Goal: Find specific page/section: Find specific page/section

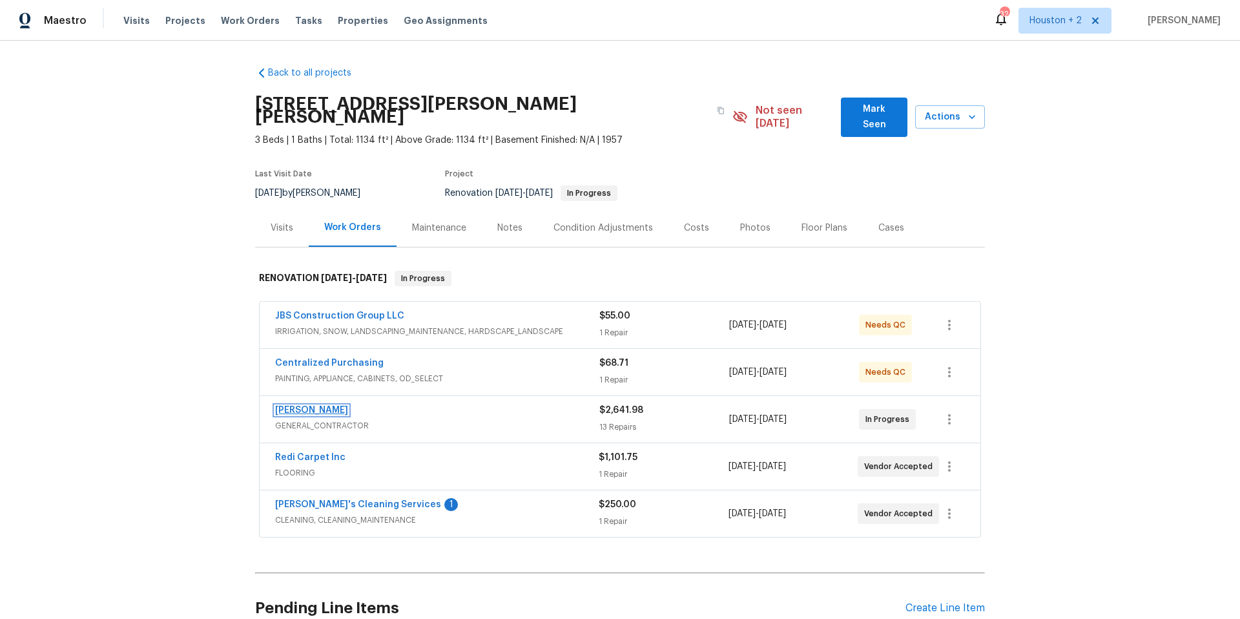
click at [329, 406] on link "[PERSON_NAME]" at bounding box center [311, 410] width 73 height 9
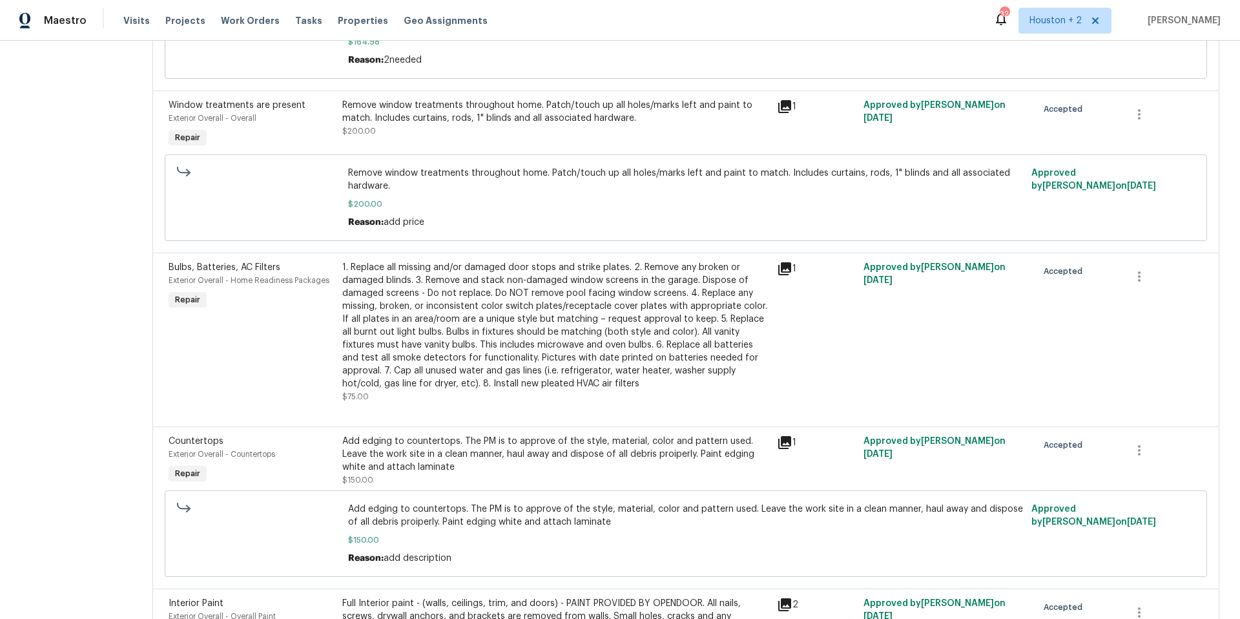
scroll to position [668, 0]
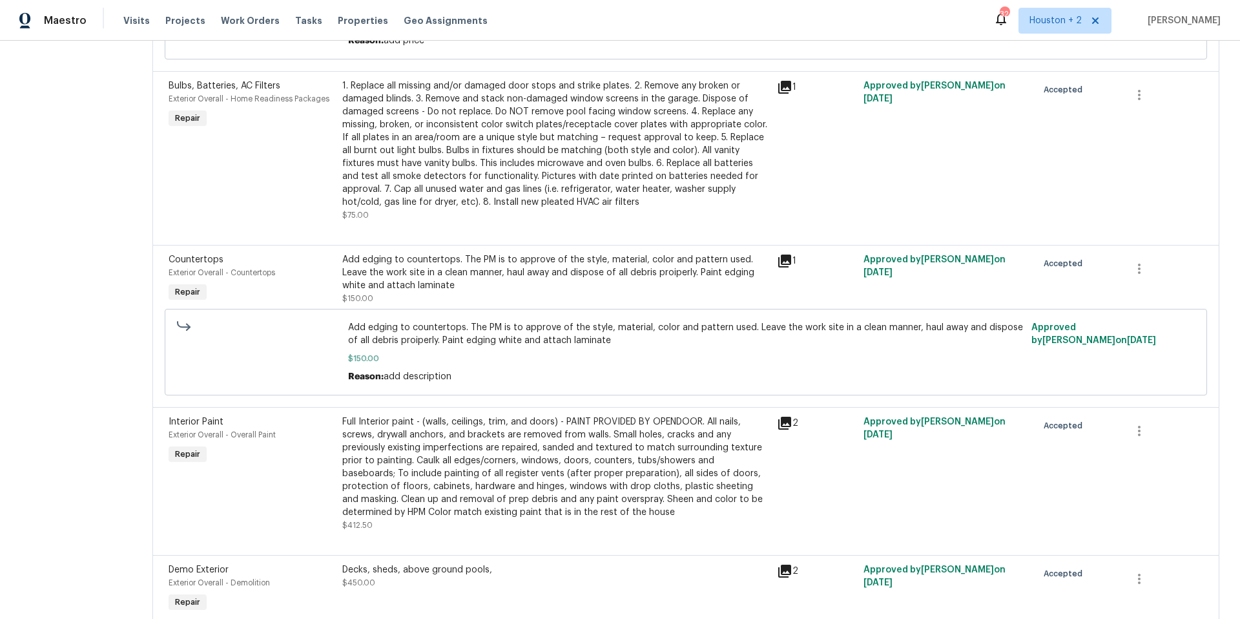
click at [778, 260] on icon at bounding box center [784, 260] width 13 height 13
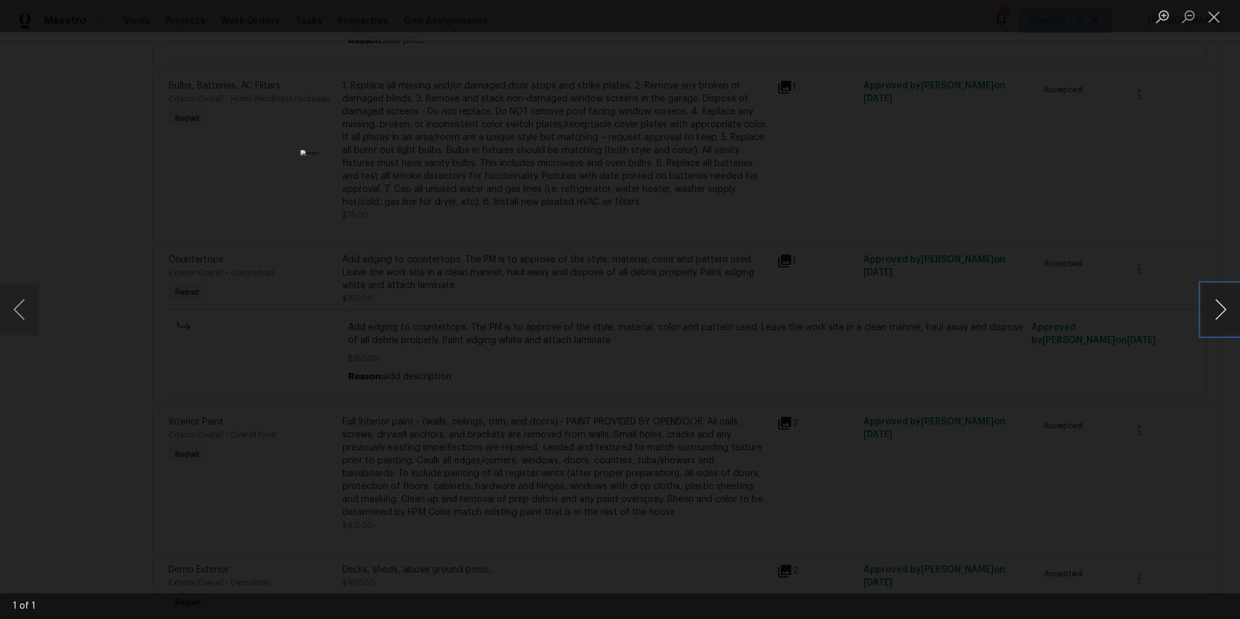
click at [1222, 308] on button "Next image" at bounding box center [1220, 309] width 39 height 52
click at [1217, 305] on button "Next image" at bounding box center [1220, 309] width 39 height 52
click at [1215, 15] on button "Close lightbox" at bounding box center [1214, 16] width 26 height 23
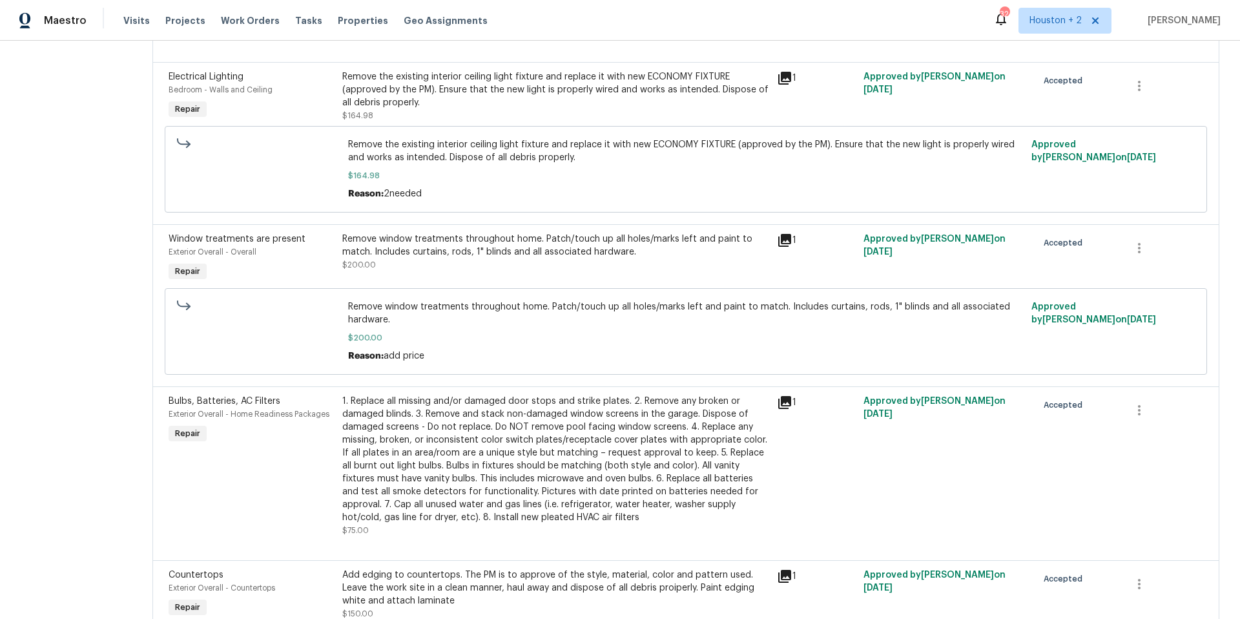
scroll to position [0, 0]
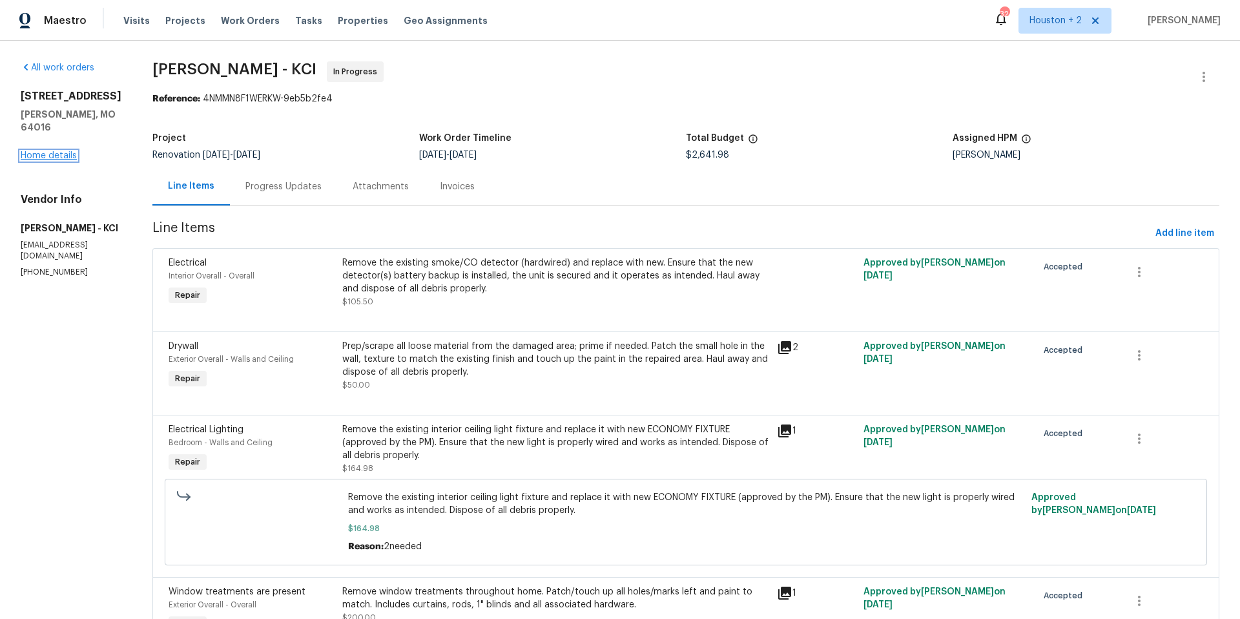
click at [46, 151] on link "Home details" at bounding box center [49, 155] width 56 height 9
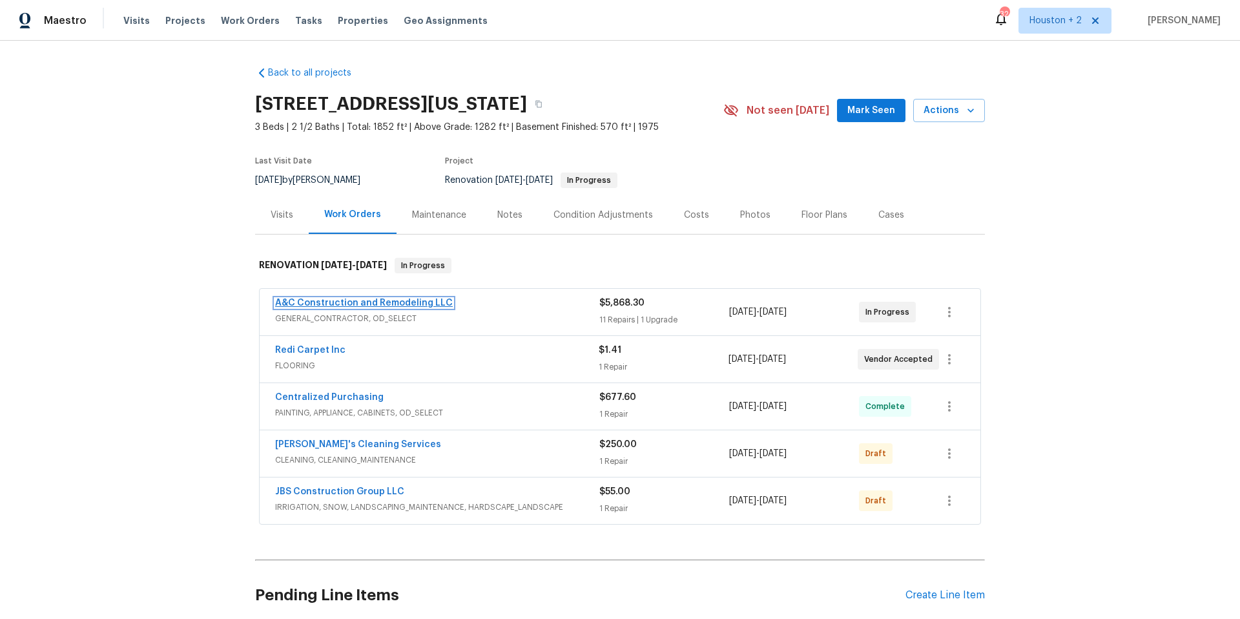
click at [400, 300] on link "A&C Construction and Remodeling LLC" at bounding box center [364, 302] width 178 height 9
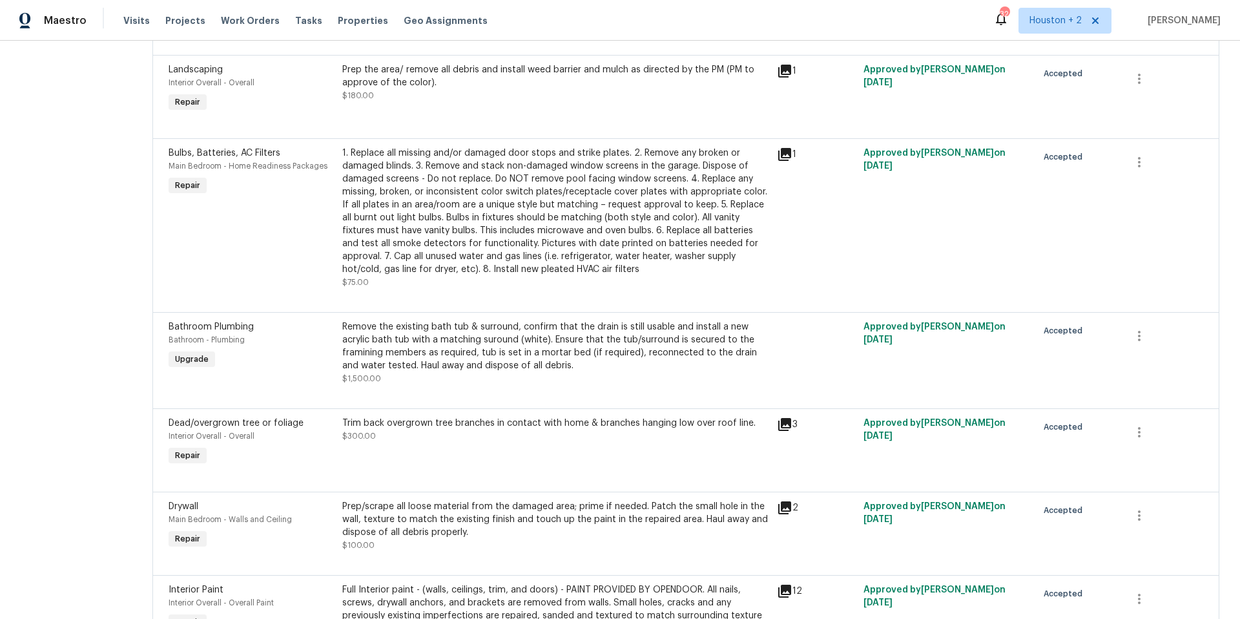
scroll to position [509, 0]
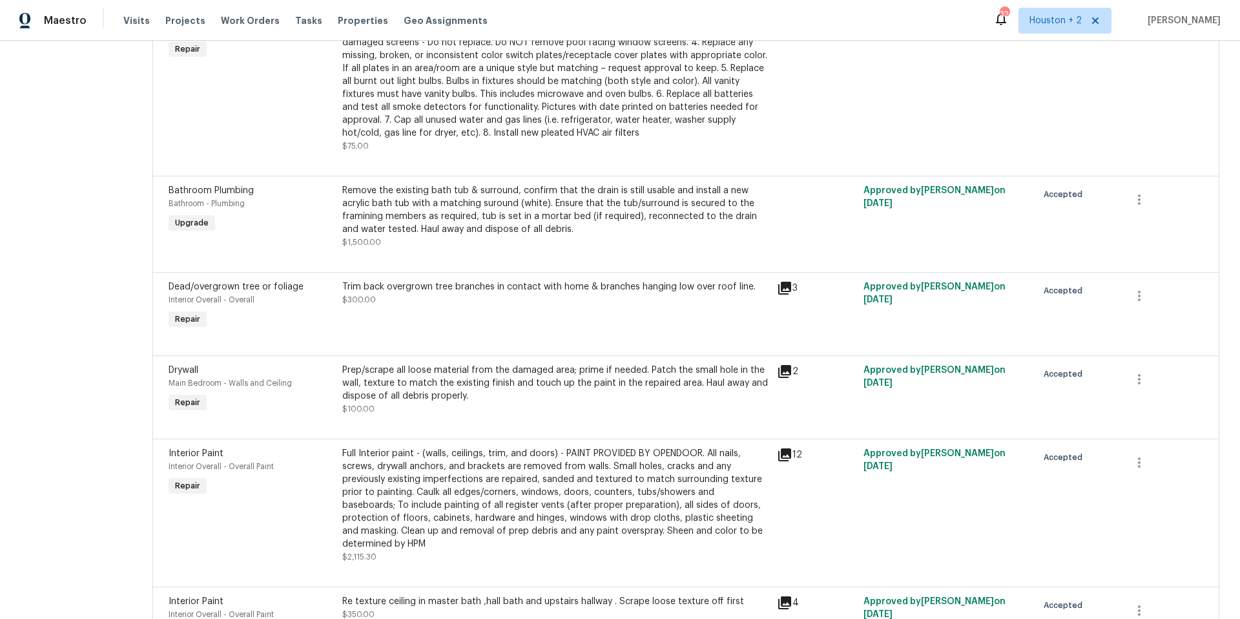
click at [887, 236] on div "Approved by Luis Chavez on 9/5/2025" at bounding box center [947, 216] width 174 height 72
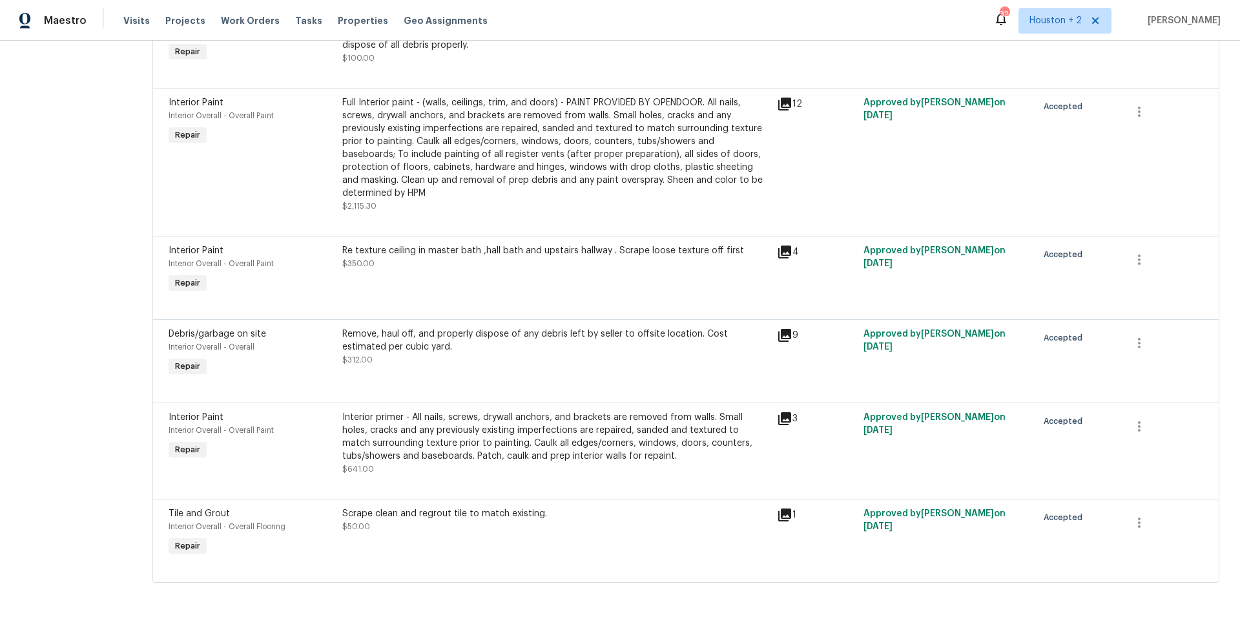
scroll to position [0, 0]
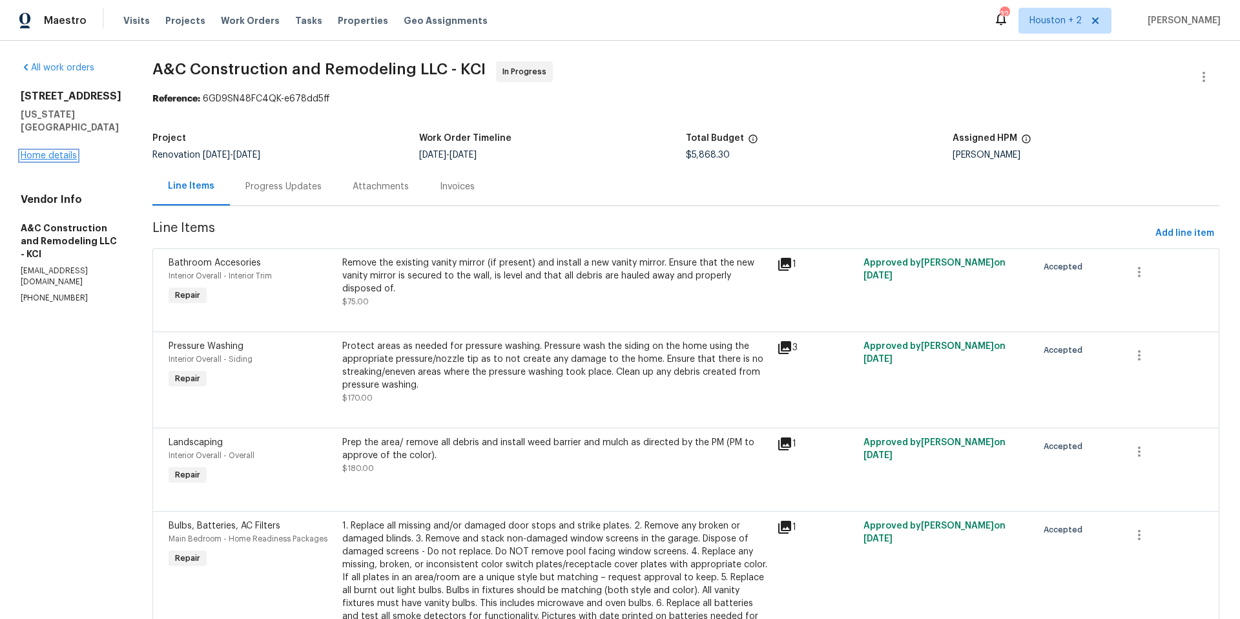
click at [62, 151] on link "Home details" at bounding box center [49, 155] width 56 height 9
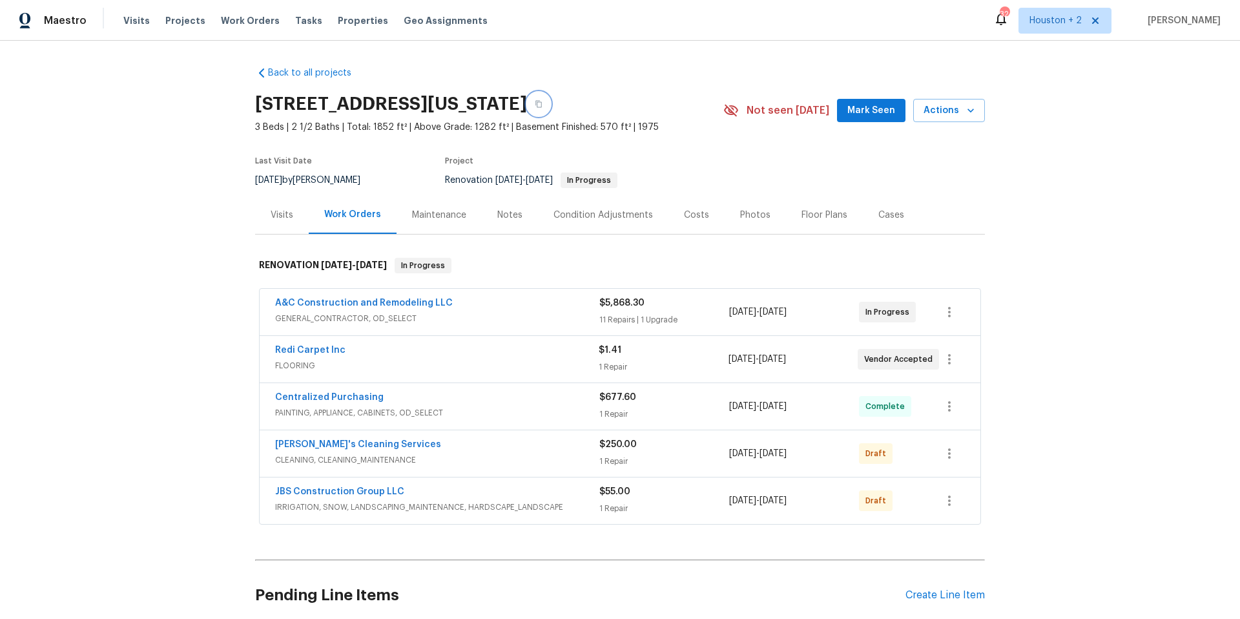
click at [542, 104] on icon "button" at bounding box center [539, 104] width 8 height 8
click at [77, 146] on div "Back to all projects 7518 NW 76th Pl, Kansas City, MO 64152 3 Beds | 2 1/2 Bath…" at bounding box center [620, 330] width 1240 height 578
click at [496, 313] on span "GENERAL_CONTRACTOR, OD_SELECT" at bounding box center [437, 318] width 324 height 13
